Goal: Information Seeking & Learning: Check status

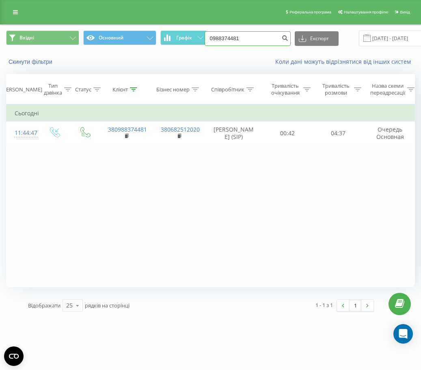
click at [239, 41] on input "0988374481" at bounding box center [248, 38] width 86 height 15
click at [244, 40] on input "0988374481" at bounding box center [248, 38] width 86 height 15
drag, startPoint x: 248, startPoint y: 35, endPoint x: 199, endPoint y: 36, distance: 48.8
click at [199, 36] on div "Вхідні Основний Графік 0988374481 Експорт .csv .xls .xlsx 22.06.2025 - 22.09.20…" at bounding box center [210, 38] width 409 height 16
type input "0974840298"
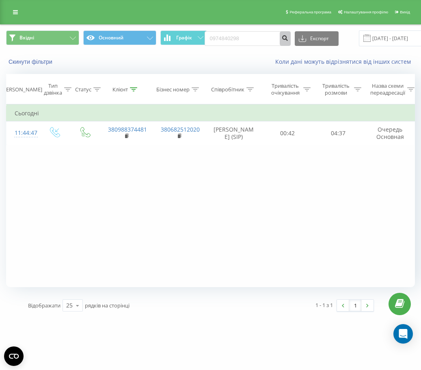
click at [284, 38] on icon "submit" at bounding box center [285, 37] width 7 height 5
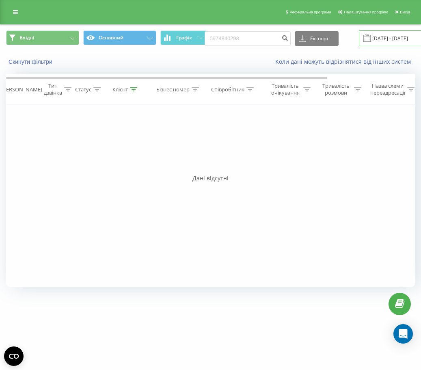
click at [394, 44] on input "[DATE] - [DATE]" at bounding box center [408, 38] width 98 height 16
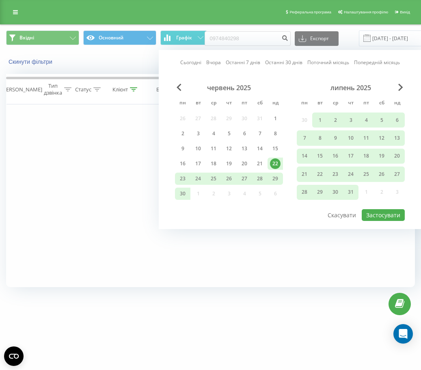
click at [280, 59] on link "Останні 30 днів" at bounding box center [283, 63] width 37 height 8
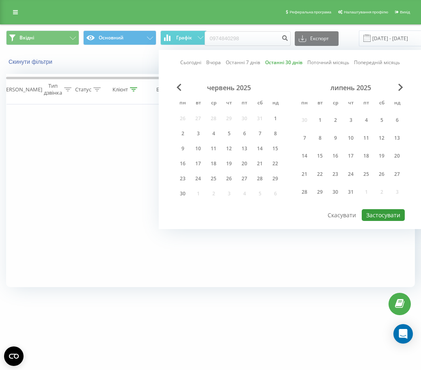
drag, startPoint x: 386, startPoint y: 213, endPoint x: 381, endPoint y: 212, distance: 4.9
click at [384, 213] on button "Застосувати" at bounding box center [383, 215] width 43 height 12
type input "[DATE] - [DATE]"
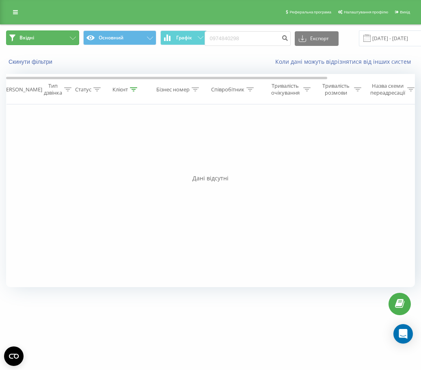
click at [40, 41] on button "Вхідні" at bounding box center [42, 37] width 73 height 15
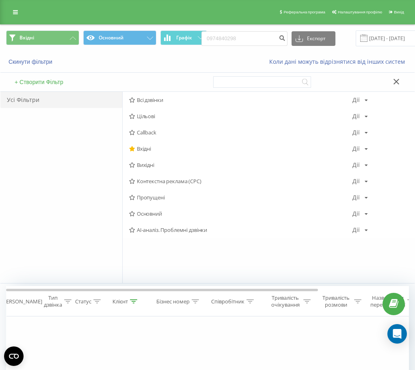
click at [141, 101] on span "Всі дзвінки" at bounding box center [241, 100] width 224 height 6
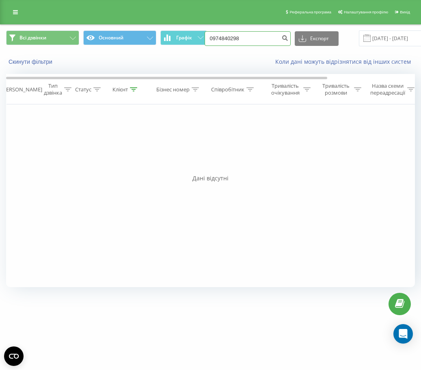
click at [239, 39] on input "0974840298" at bounding box center [248, 38] width 86 height 15
click at [220, 37] on input "0974840298" at bounding box center [248, 38] width 86 height 15
click at [229, 38] on input "0974840298" at bounding box center [248, 38] width 86 height 15
click at [249, 38] on input "0974840298" at bounding box center [248, 38] width 86 height 15
click at [283, 39] on icon "submit" at bounding box center [285, 37] width 7 height 5
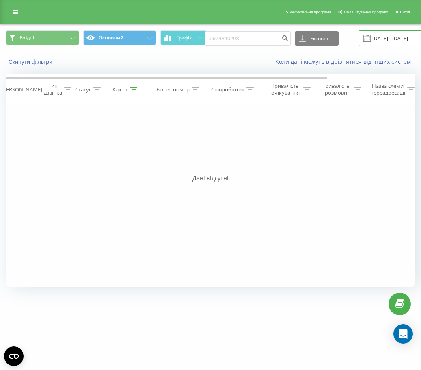
click at [371, 39] on input "[DATE] - [DATE]" at bounding box center [408, 38] width 98 height 16
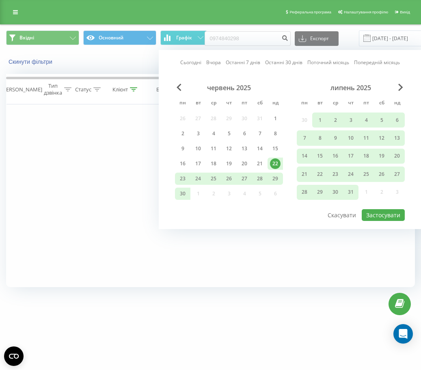
click at [277, 62] on link "Останні 30 днів" at bounding box center [283, 63] width 37 height 8
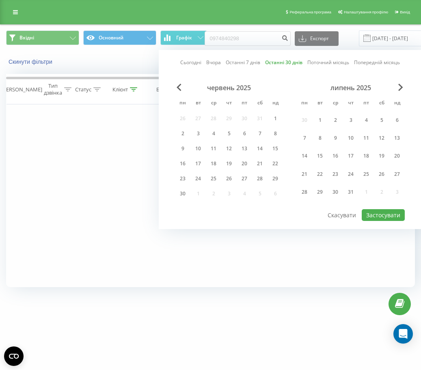
click at [341, 67] on div "Сьогодні Вчора Останні 7 днів Останні 30 днів Поточний місяць Попередній місяць…" at bounding box center [290, 139] width 263 height 179
click at [328, 61] on link "Поточний місяць" at bounding box center [329, 63] width 42 height 8
click at [379, 211] on button "Застосувати" at bounding box center [383, 215] width 43 height 12
type input "01.09.2025 - 30.09.2025"
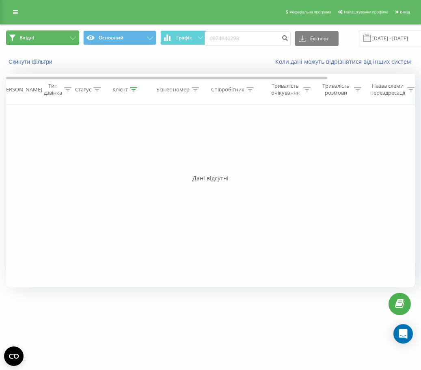
click at [67, 41] on button "Вхідні" at bounding box center [42, 37] width 73 height 15
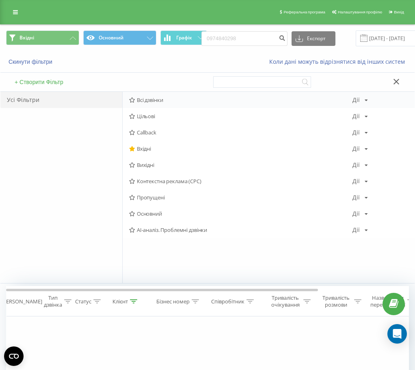
click at [138, 103] on span "Всі дзвінки" at bounding box center [241, 100] width 224 height 6
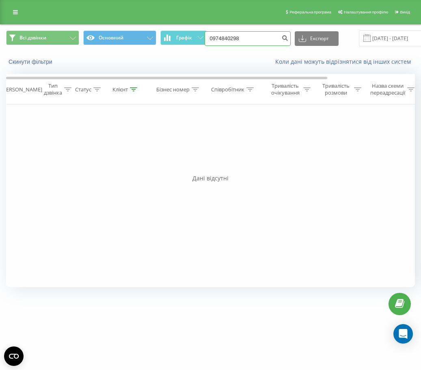
click at [250, 38] on input "0974840298" at bounding box center [248, 38] width 86 height 15
drag, startPoint x: 243, startPoint y: 35, endPoint x: 202, endPoint y: 41, distance: 41.5
click at [202, 41] on div "Всі дзвінки Основний Графік 0974840298 Експорт .csv .xls .xlsx 01.09.2025 - 30.…" at bounding box center [210, 38] width 409 height 16
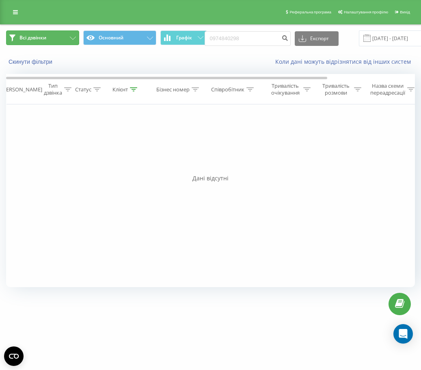
click at [52, 41] on button "Всі дзвінки" at bounding box center [42, 37] width 73 height 15
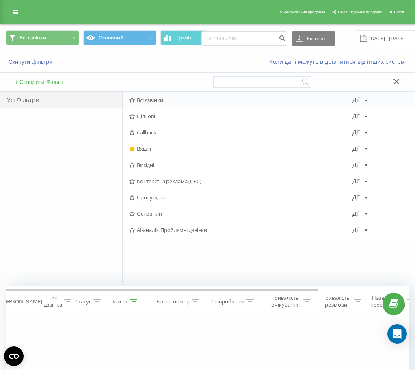
click at [137, 97] on span "Всі дзвінки" at bounding box center [241, 100] width 224 height 6
